Goal: Transaction & Acquisition: Purchase product/service

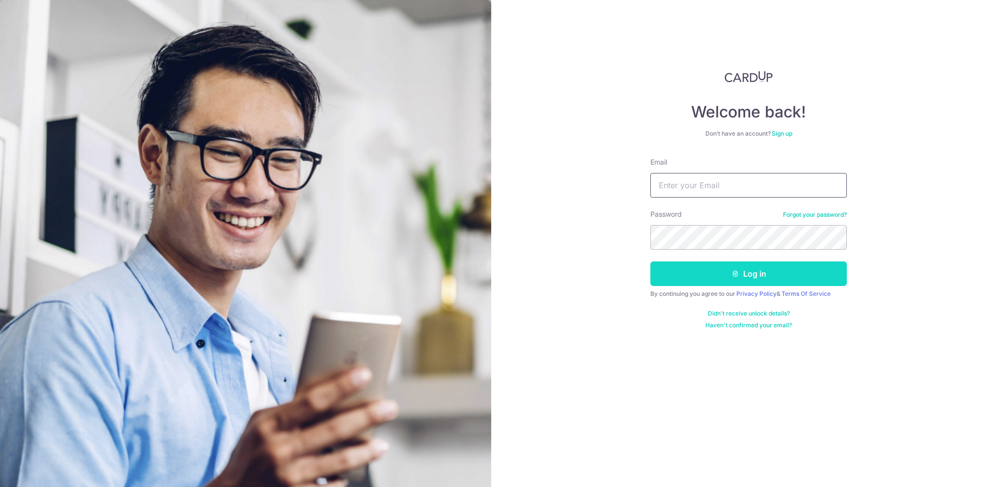
type input "koh_j_rong@msn.com"
click at [755, 279] on button "Log in" at bounding box center [748, 273] width 196 height 25
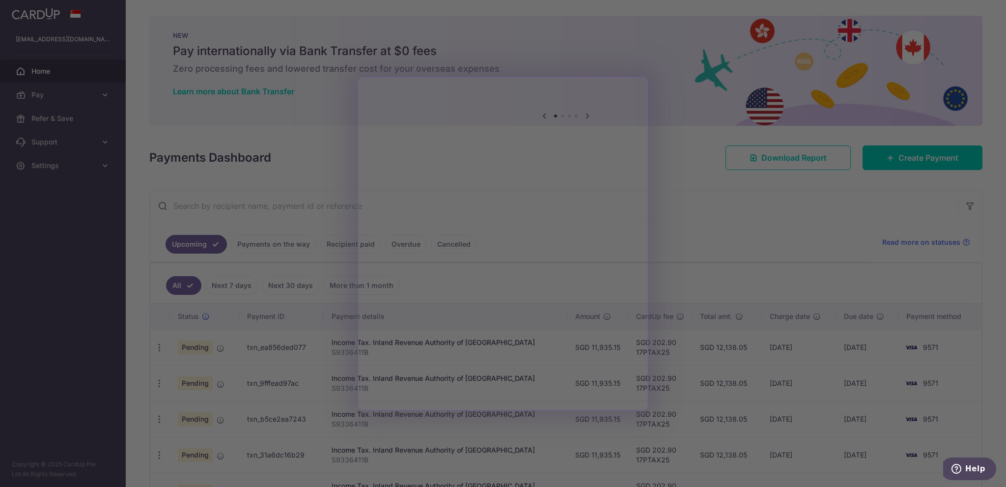
click at [723, 323] on div at bounding box center [508, 246] width 1016 height 492
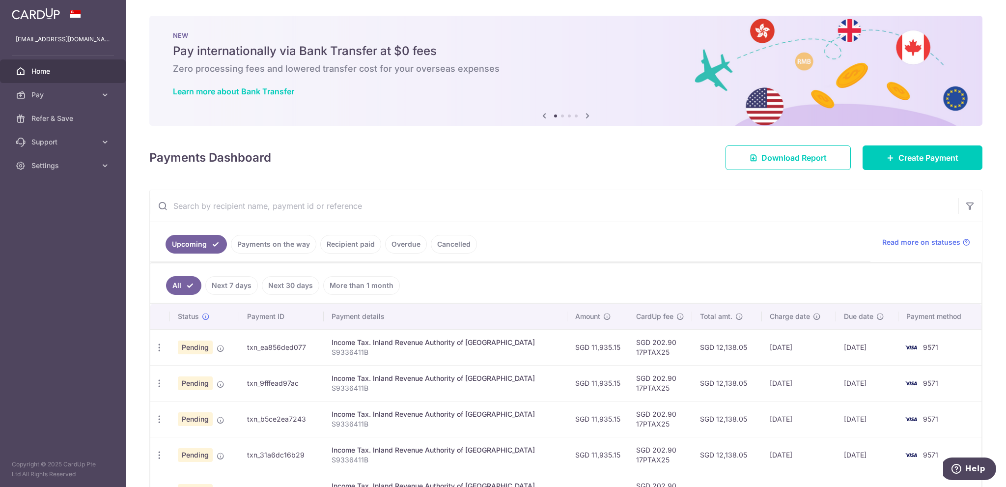
click at [273, 238] on link "Payments on the way" at bounding box center [273, 244] width 85 height 19
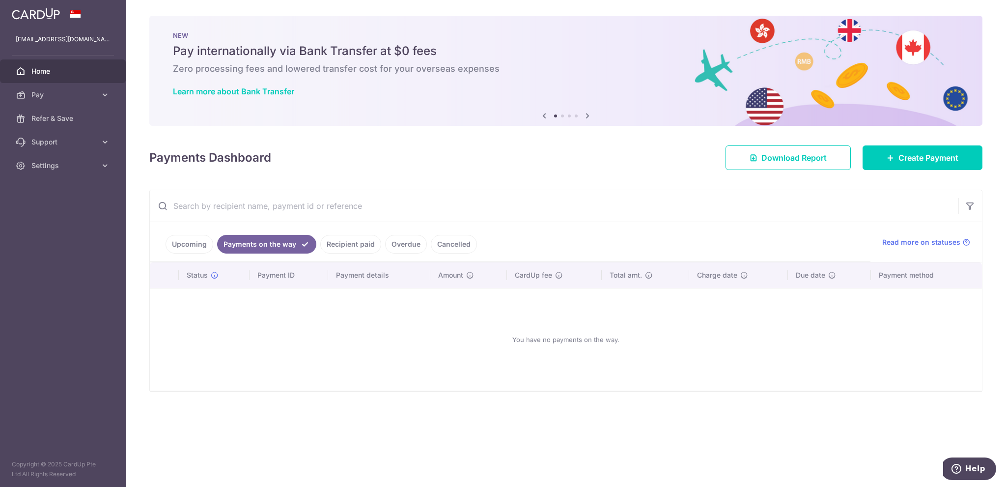
click at [347, 244] on link "Recipient paid" at bounding box center [350, 244] width 61 height 19
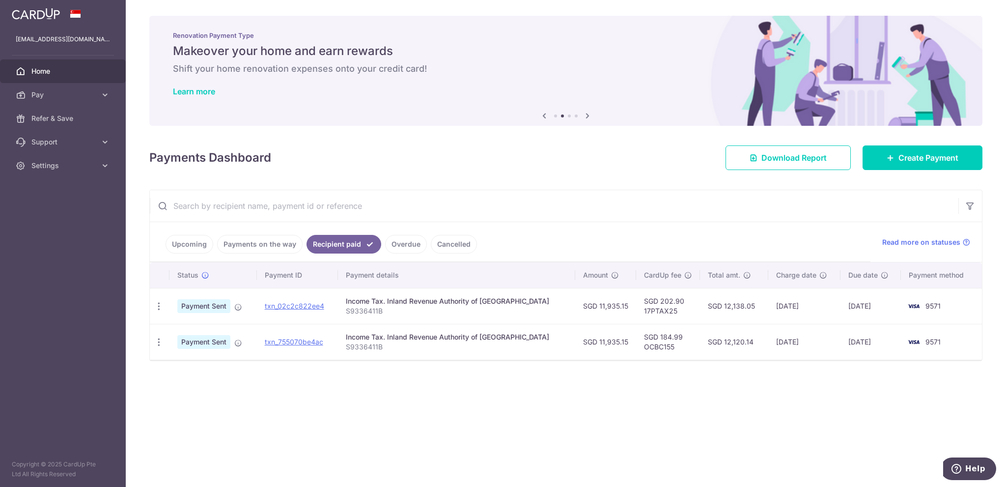
click at [403, 243] on link "Overdue" at bounding box center [406, 244] width 42 height 19
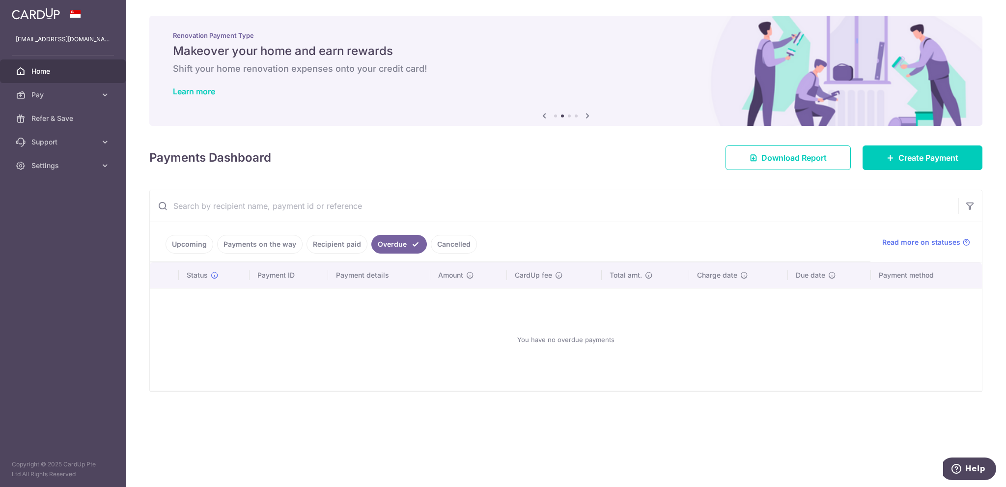
click at [431, 244] on link "Cancelled" at bounding box center [454, 244] width 46 height 19
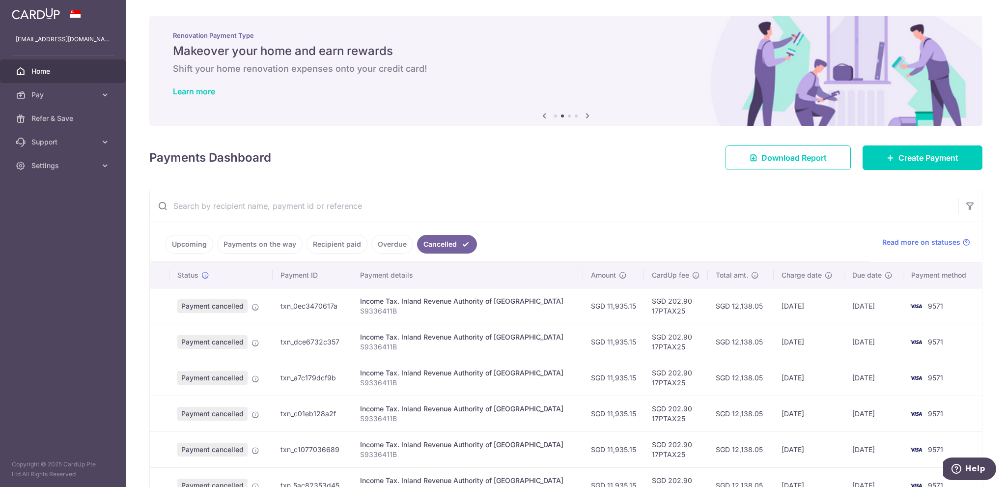
click at [200, 243] on link "Upcoming" at bounding box center [190, 244] width 48 height 19
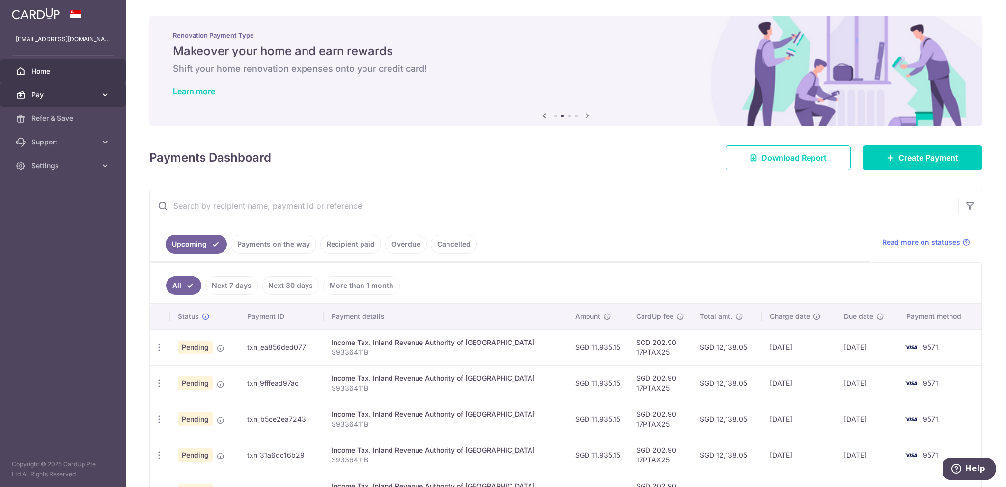
click at [51, 94] on span "Pay" at bounding box center [63, 95] width 65 height 10
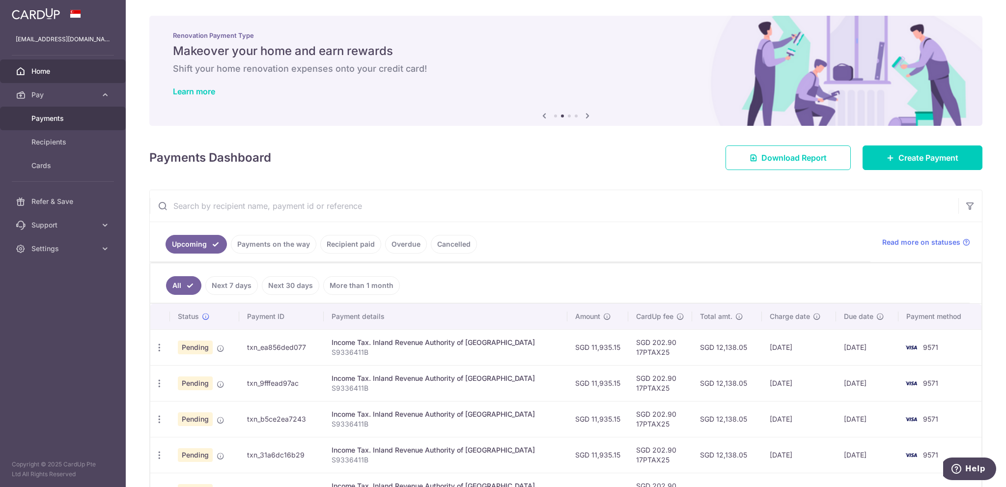
click at [60, 111] on link "Payments" at bounding box center [63, 119] width 126 height 24
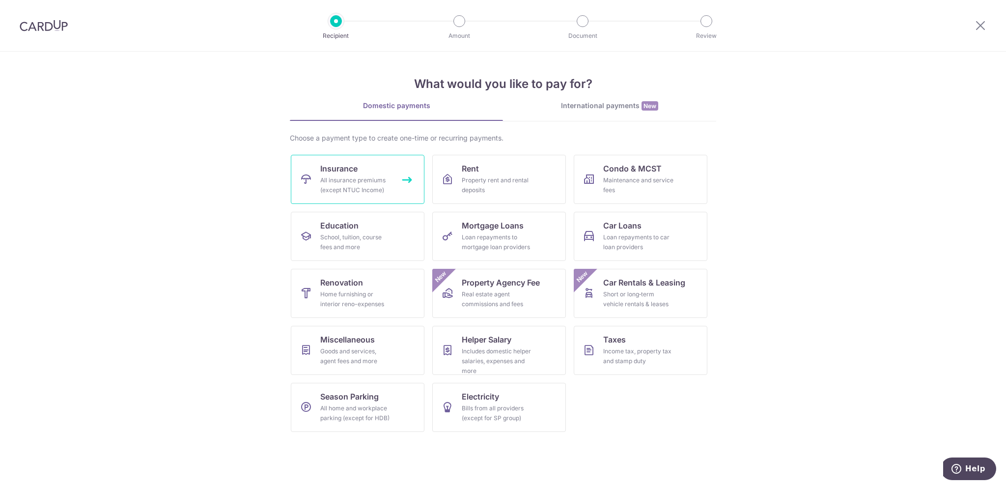
click at [356, 178] on div "All insurance premiums (except NTUC Income)" at bounding box center [355, 185] width 71 height 20
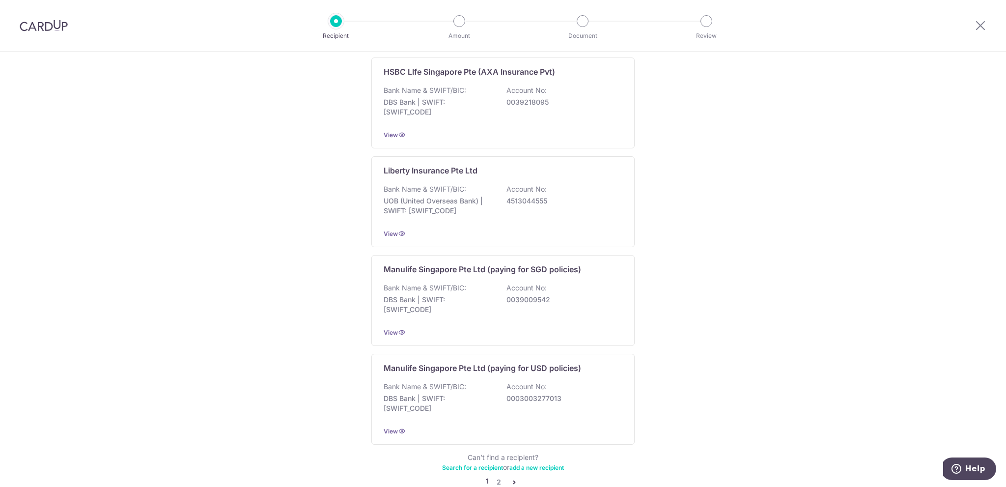
scroll to position [835, 0]
